Goal: Task Accomplishment & Management: Use online tool/utility

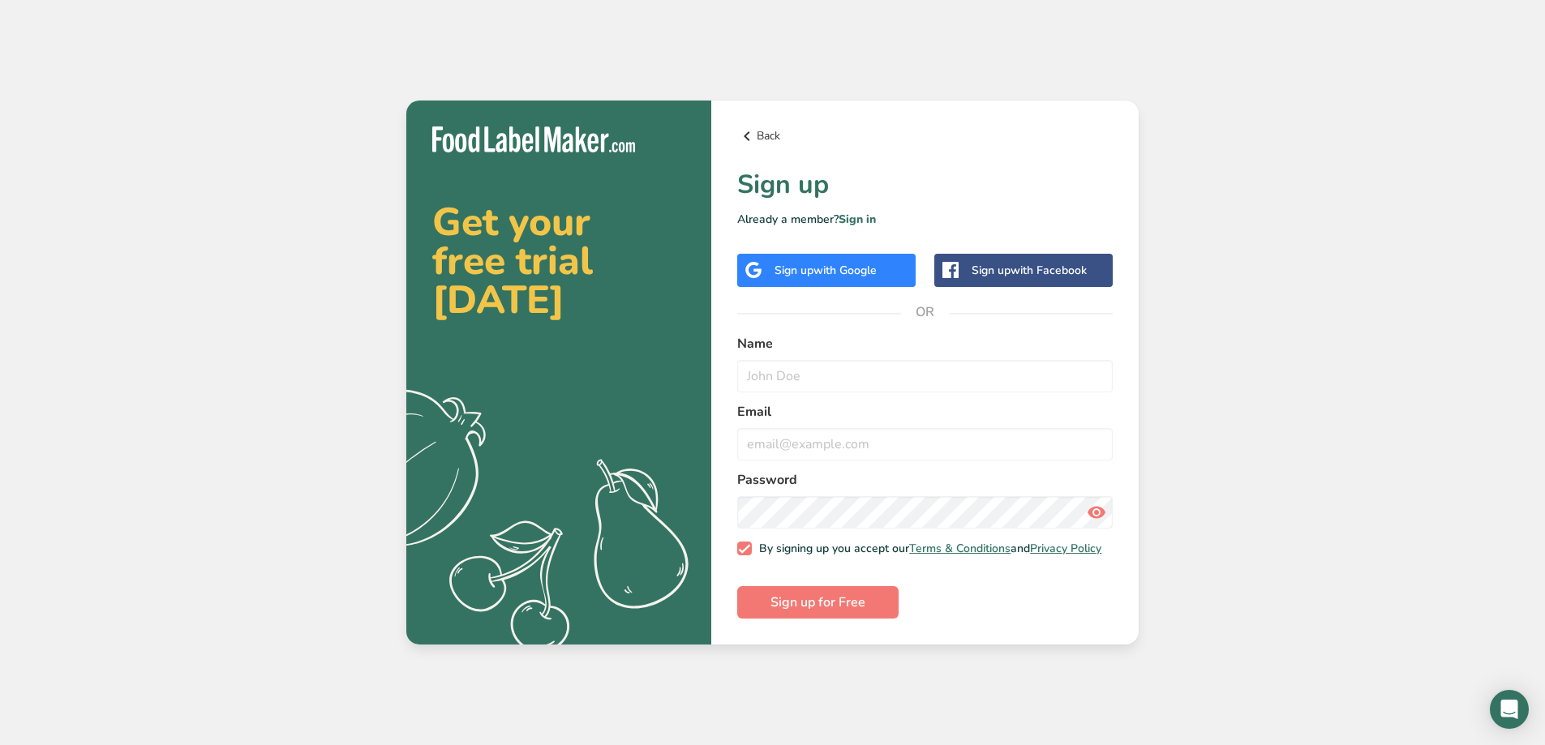
click at [749, 140] on icon at bounding box center [746, 136] width 19 height 29
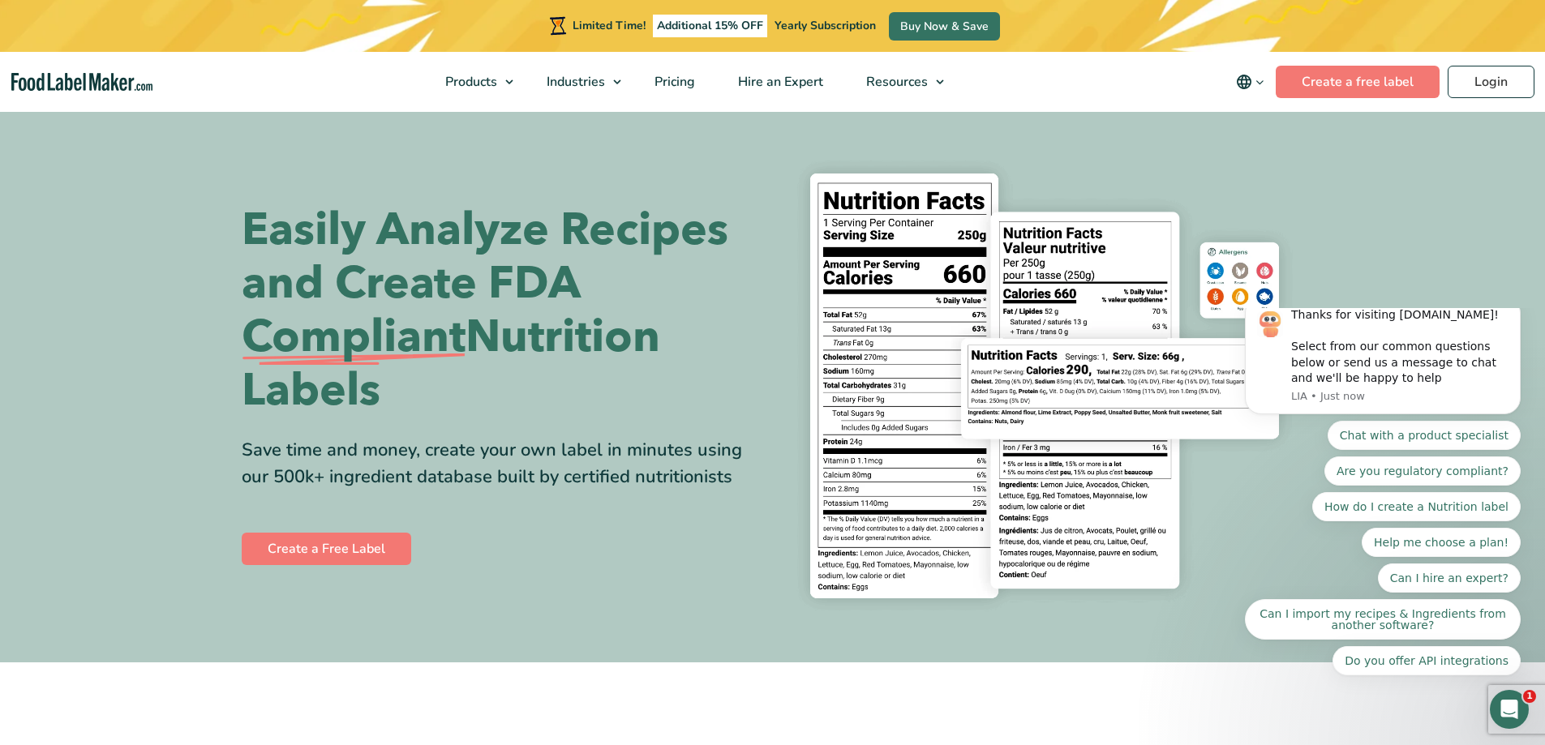
drag, startPoint x: 477, startPoint y: 242, endPoint x: 590, endPoint y: 387, distance: 183.7
click at [590, 387] on h1 "Easily Analyze Recipes and Create FDA Compliant Nutrition Labels" at bounding box center [501, 311] width 519 height 214
click at [326, 545] on link "Create a Free Label" at bounding box center [326, 549] width 169 height 32
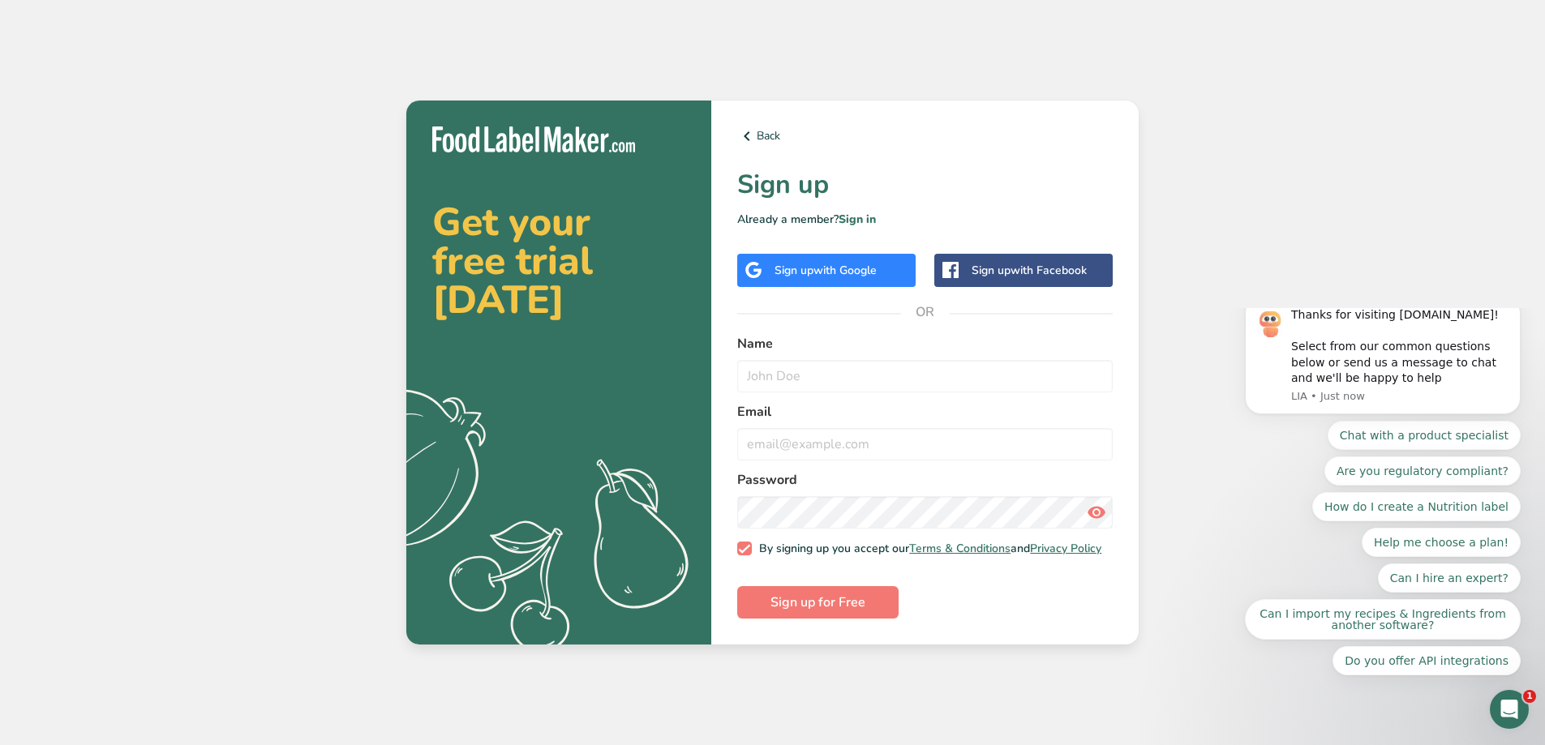
drag, startPoint x: 275, startPoint y: 468, endPoint x: 288, endPoint y: 468, distance: 13.0
drag, startPoint x: 437, startPoint y: 373, endPoint x: 418, endPoint y: 367, distance: 20.5
